Goal: Information Seeking & Learning: Learn about a topic

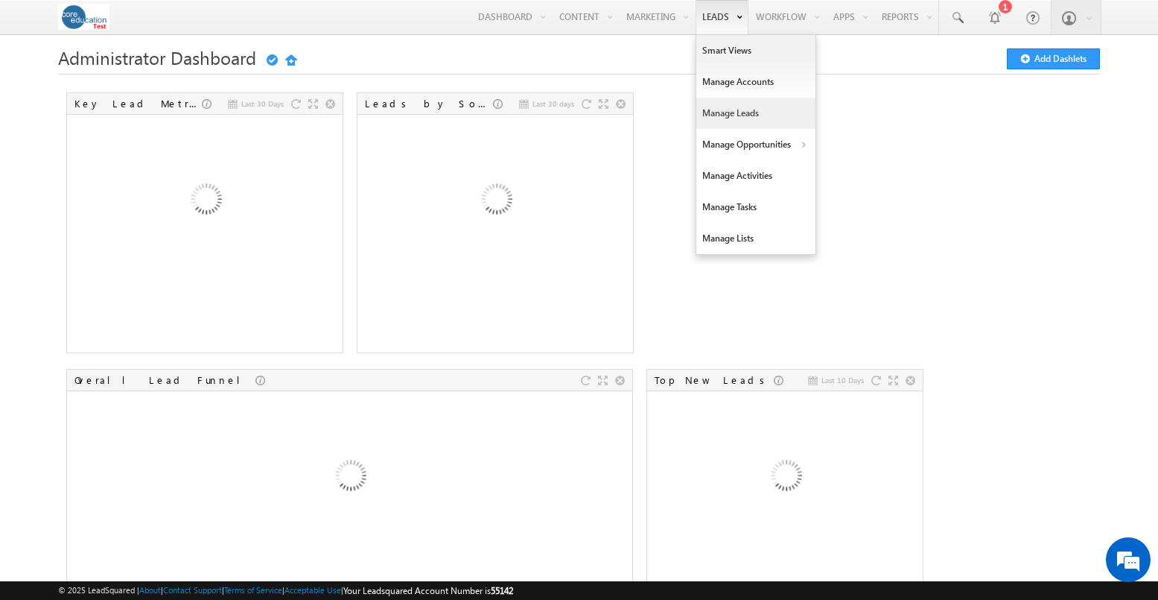
click at [711, 107] on link "Manage Leads" at bounding box center [756, 113] width 119 height 31
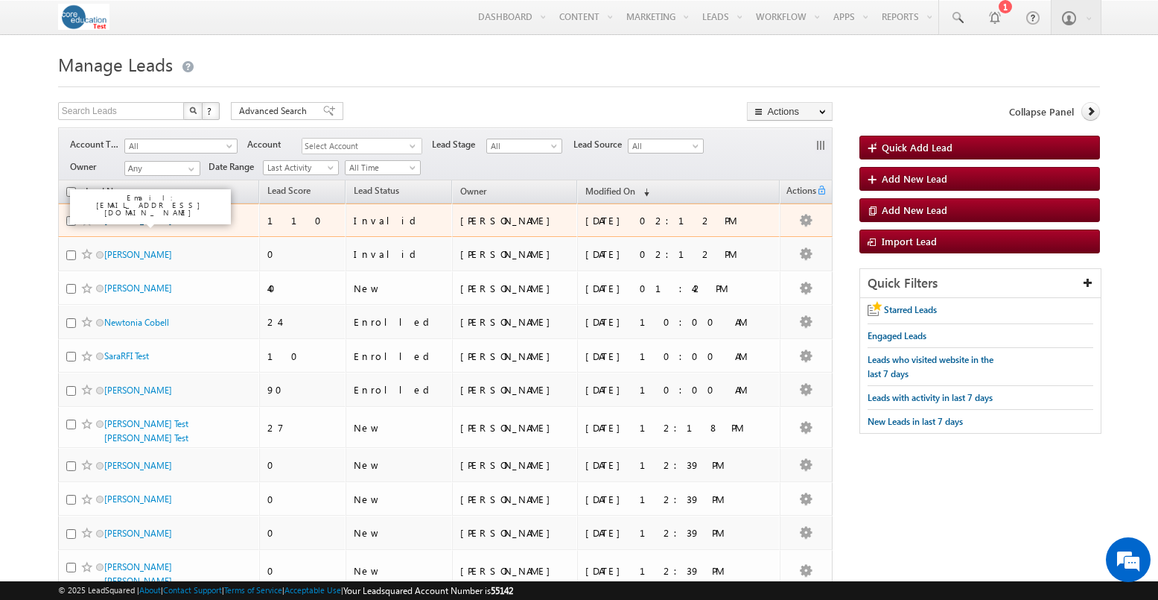
click at [117, 223] on link "Jon Santiago" at bounding box center [138, 220] width 68 height 11
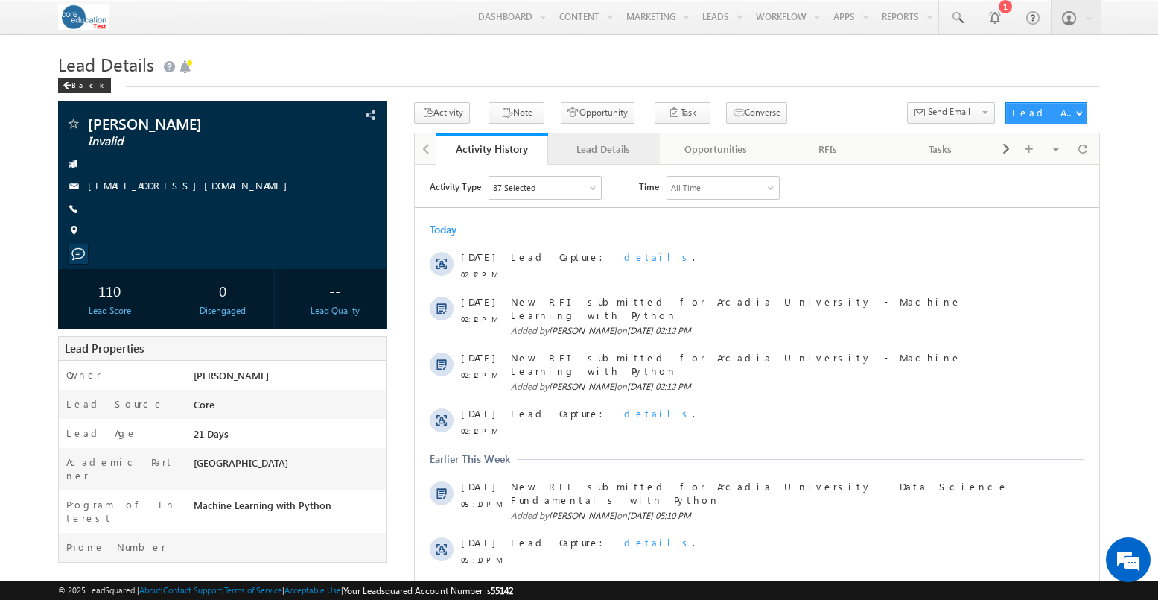
click at [634, 150] on div "Lead Details" at bounding box center [603, 149] width 87 height 18
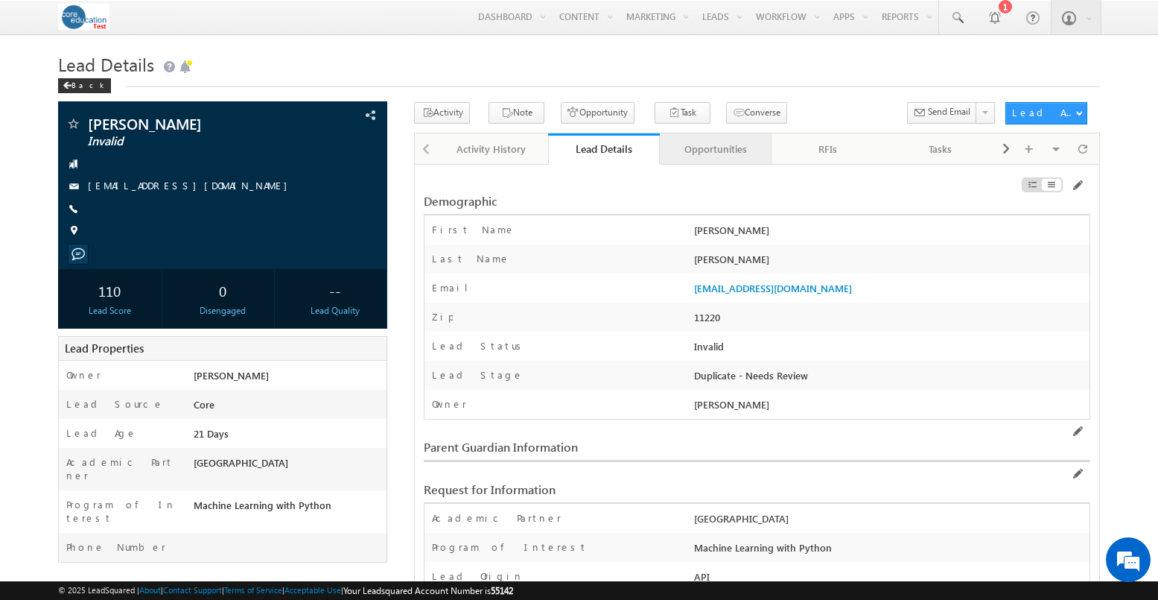
click at [722, 156] on div "Opportunities" at bounding box center [715, 149] width 87 height 18
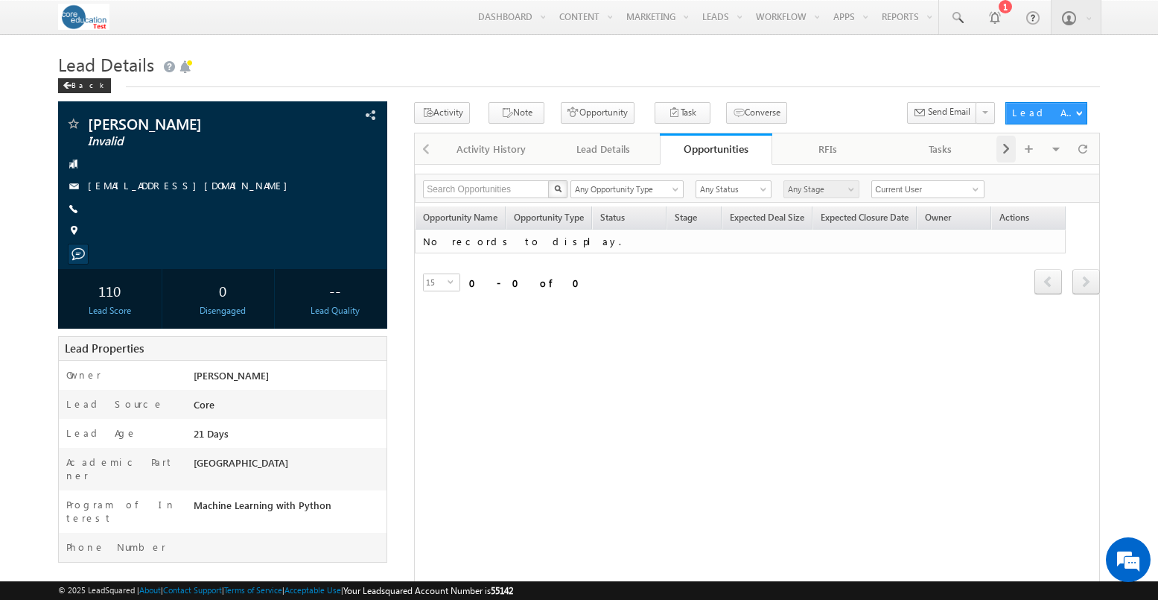
click at [1002, 160] on span at bounding box center [1006, 149] width 9 height 27
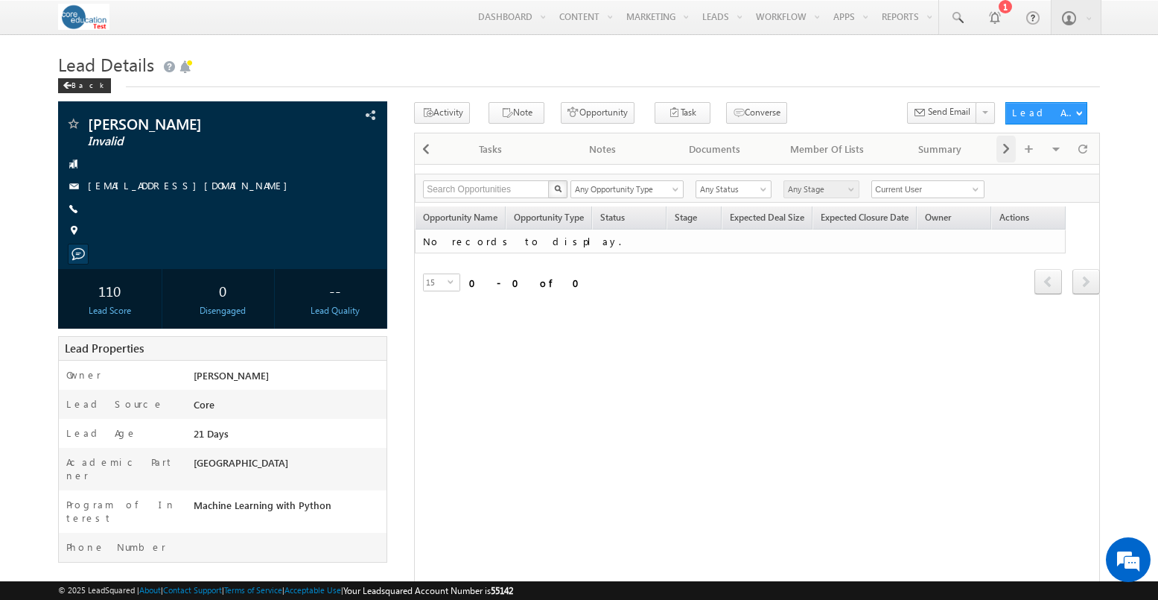
click at [1002, 160] on span at bounding box center [1006, 149] width 9 height 27
click at [1011, 157] on div at bounding box center [1006, 149] width 19 height 27
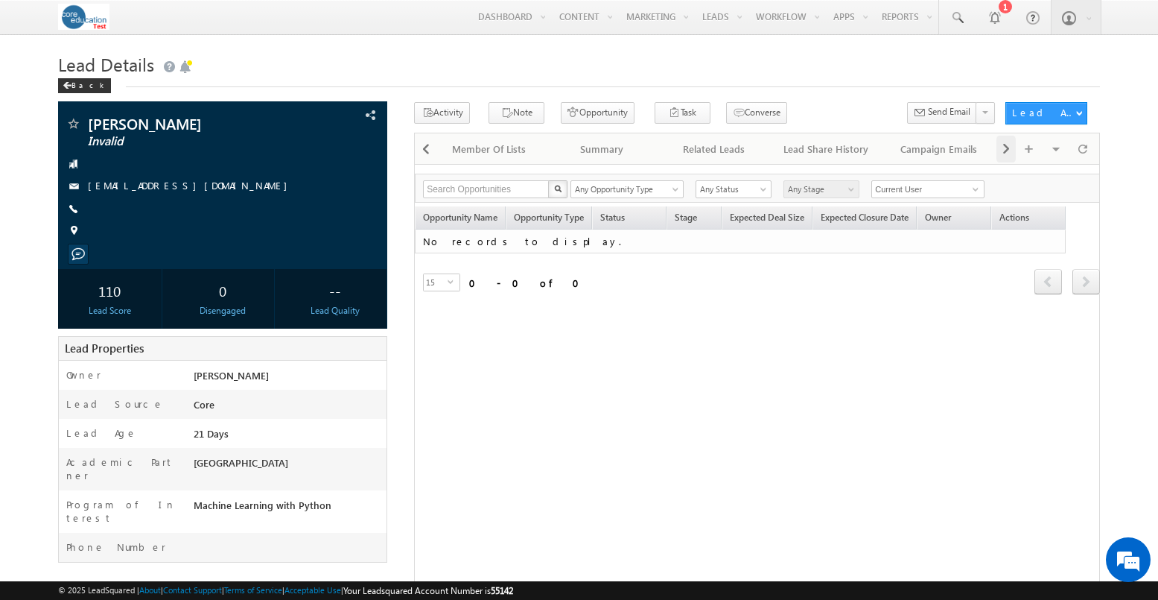
click at [1011, 157] on div at bounding box center [1006, 149] width 19 height 27
click at [422, 151] on span at bounding box center [426, 149] width 9 height 27
click at [422, 154] on span at bounding box center [426, 149] width 9 height 27
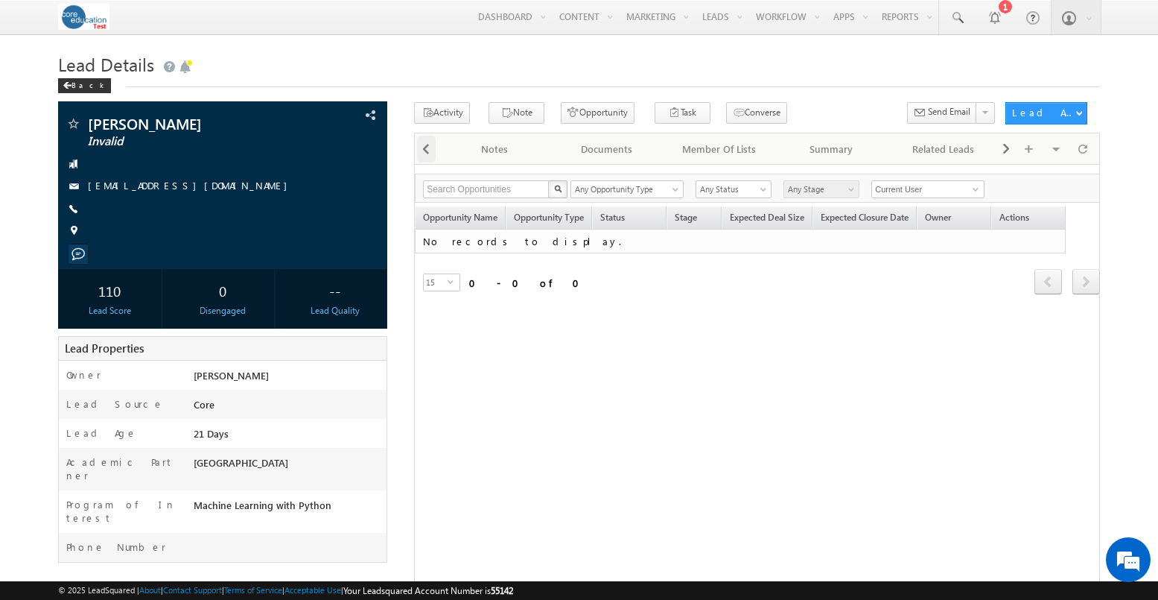
click at [422, 154] on span at bounding box center [426, 149] width 9 height 27
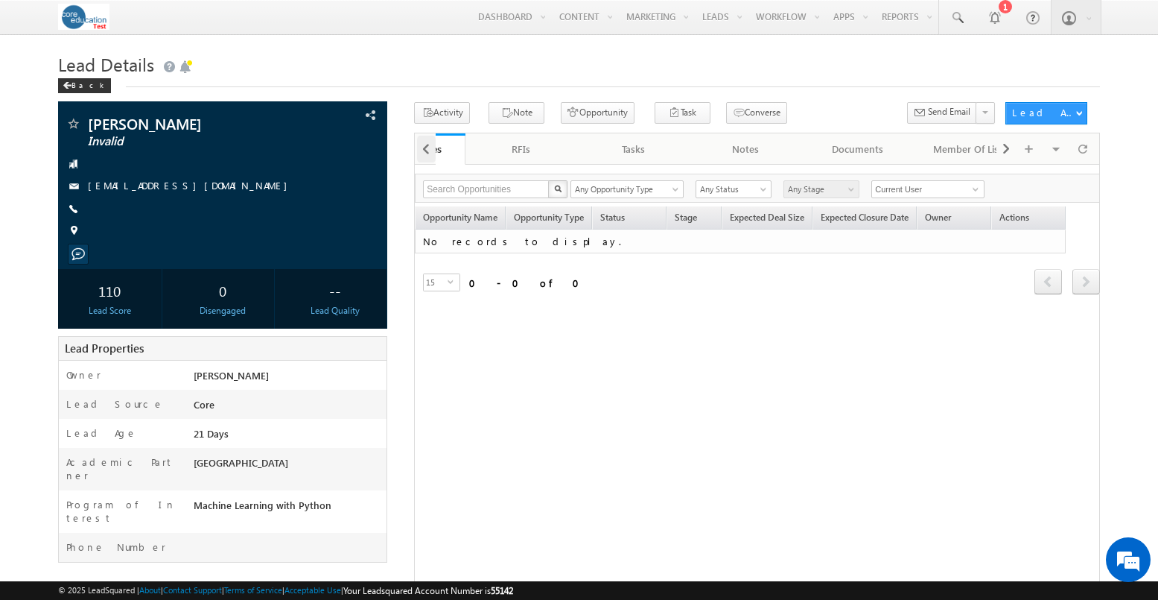
click at [422, 154] on span at bounding box center [426, 149] width 9 height 27
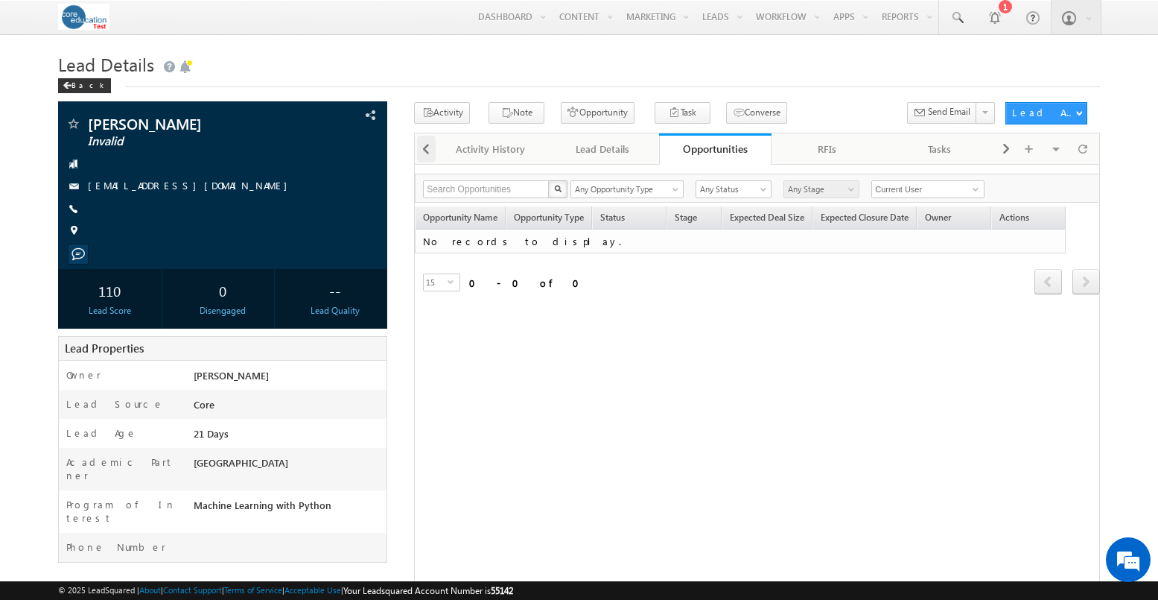
click at [422, 154] on span at bounding box center [426, 149] width 9 height 27
click at [422, 154] on div at bounding box center [425, 147] width 21 height 29
click at [461, 153] on div "Activity History" at bounding box center [491, 149] width 87 height 18
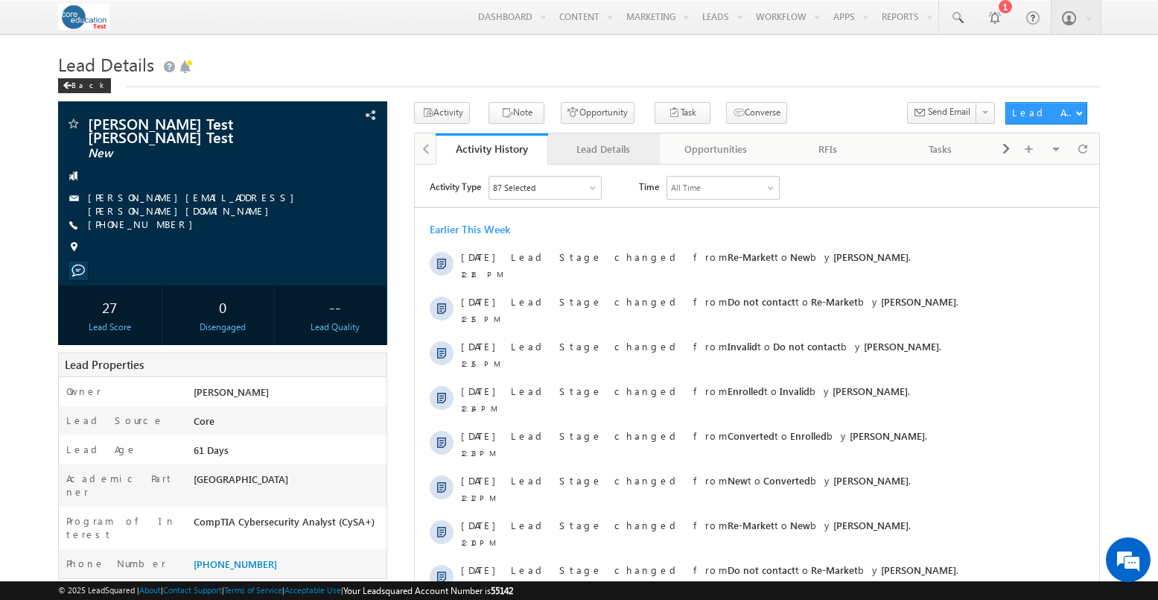
click at [583, 142] on div "Lead Details" at bounding box center [603, 149] width 87 height 18
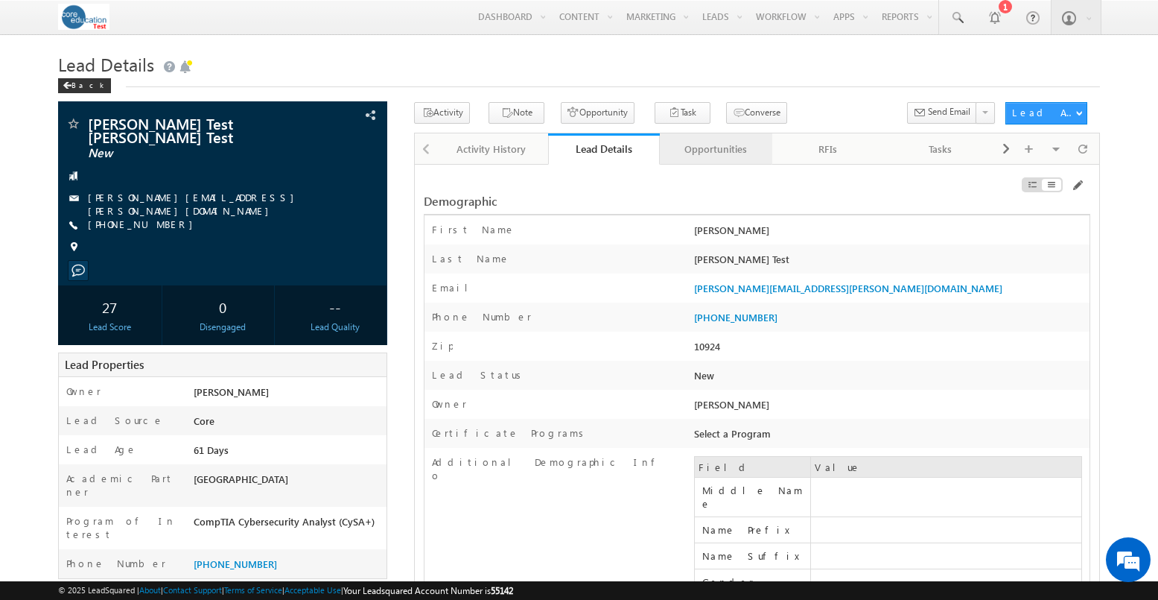
click at [726, 140] on link "Opportunities" at bounding box center [716, 148] width 112 height 31
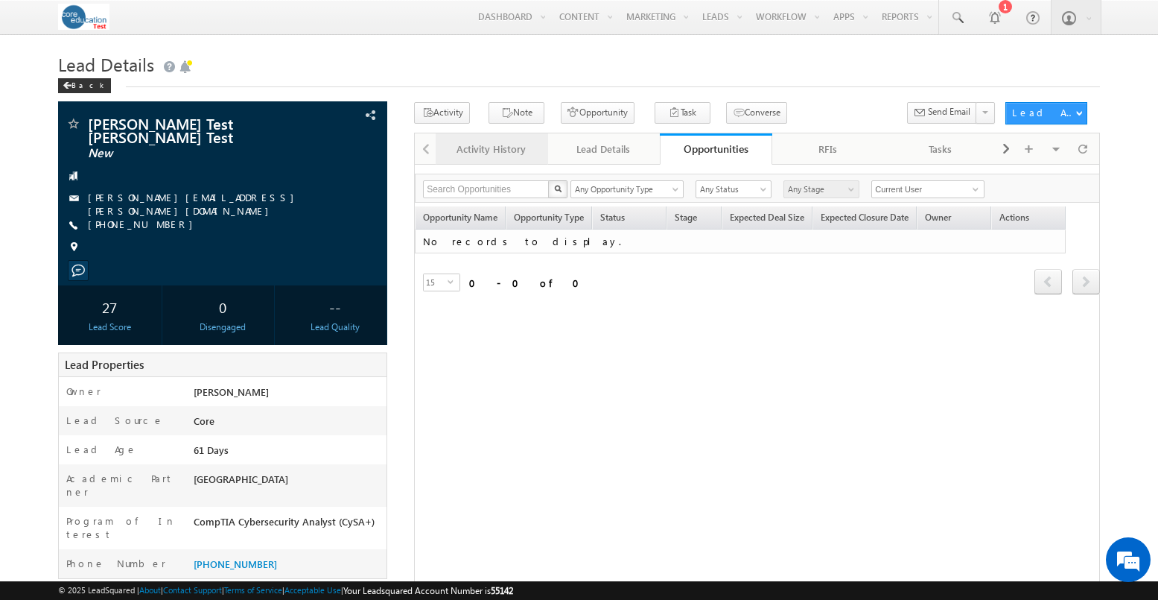
click at [521, 142] on div "Activity History" at bounding box center [491, 149] width 87 height 18
